Goal: Find contact information: Find contact information

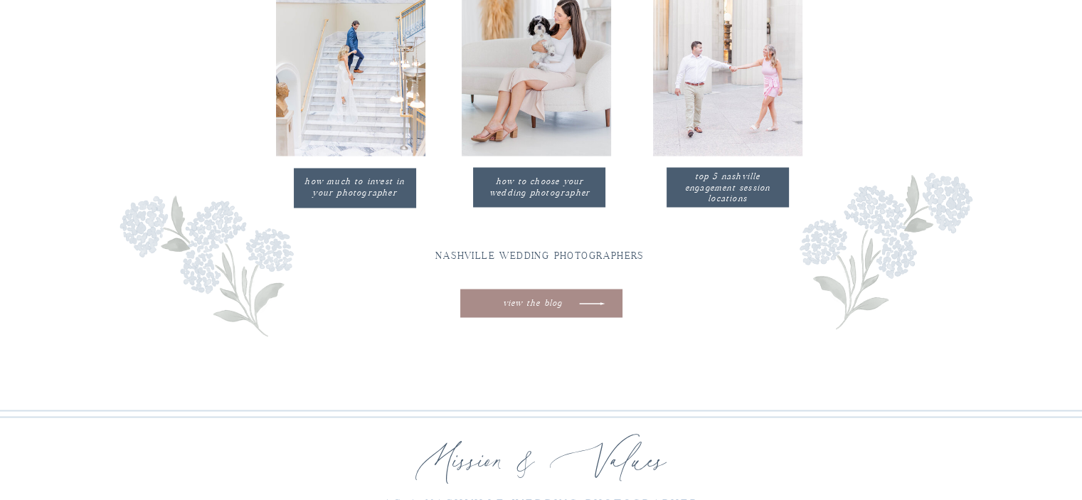
scroll to position [2436, 0]
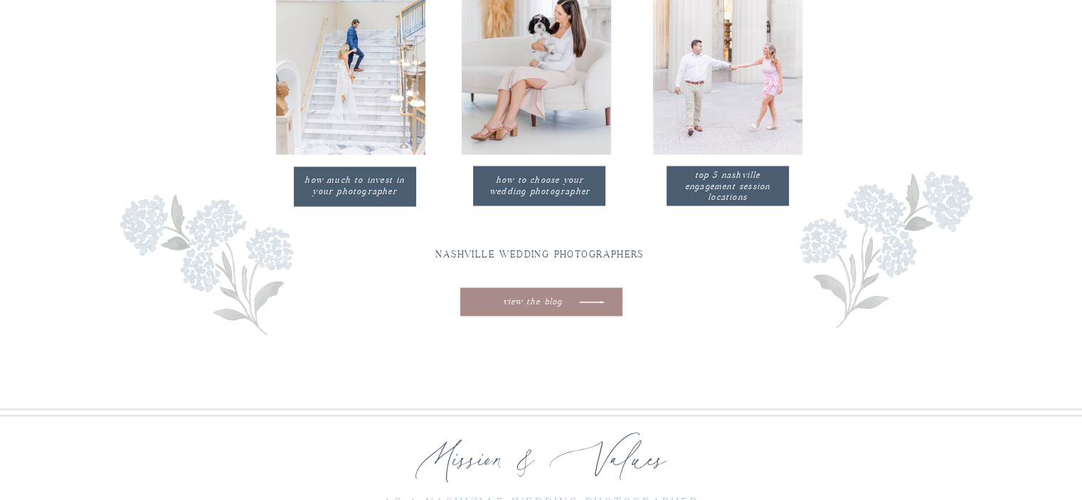
click at [331, 187] on p "how much to invest in your photographer" at bounding box center [355, 186] width 110 height 23
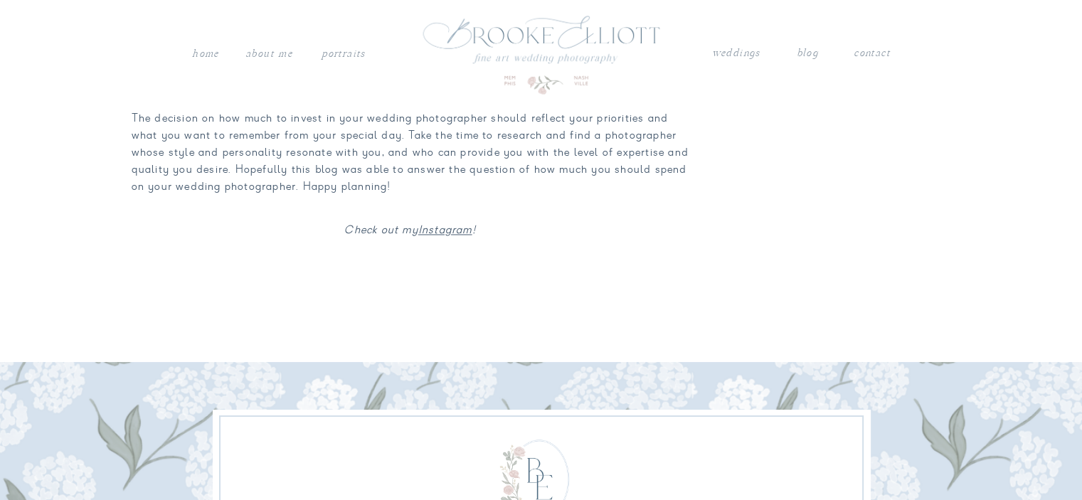
scroll to position [2407, 0]
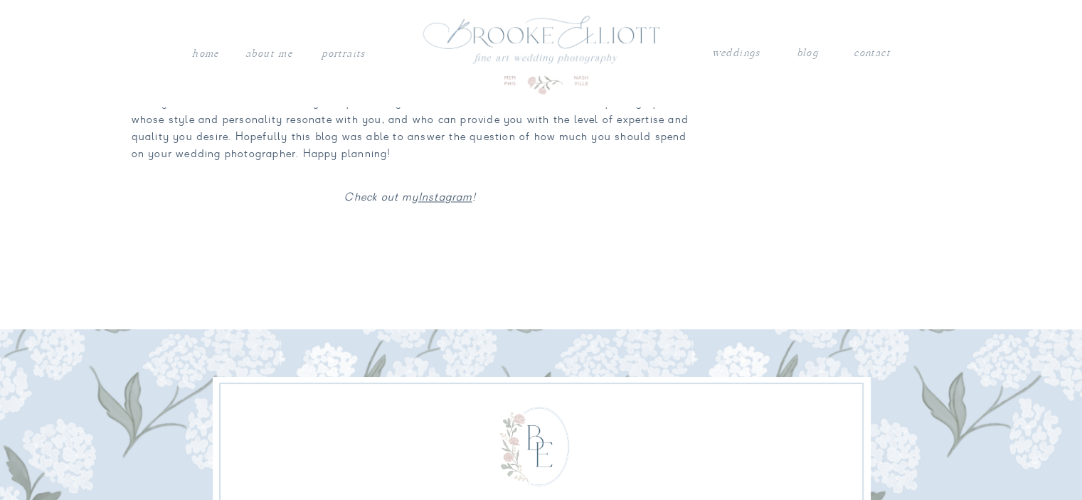
click at [862, 55] on nav "contact" at bounding box center [872, 51] width 37 height 14
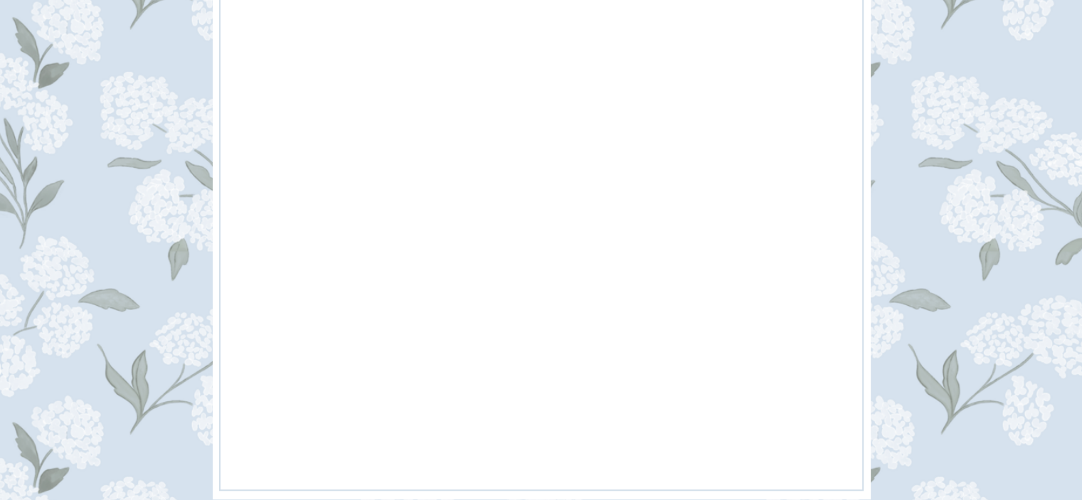
scroll to position [1106, 0]
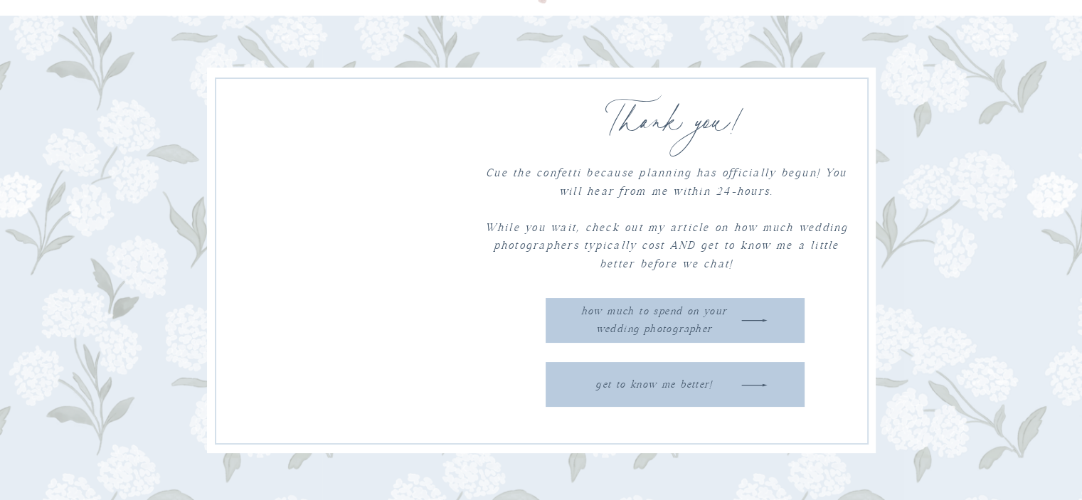
scroll to position [88, 0]
